Goal: Find specific page/section: Find specific page/section

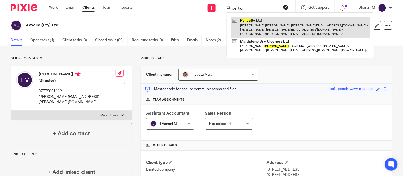
type input "partici"
click at [253, 23] on link at bounding box center [300, 27] width 139 height 21
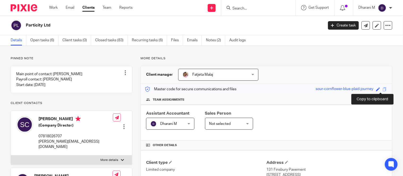
click at [382, 89] on span at bounding box center [384, 90] width 4 height 4
